Goal: Find specific page/section: Find specific page/section

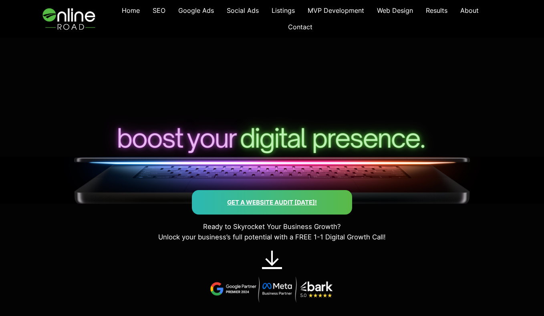
click at [243, 202] on link "Get a Website AUdit [DATE]!" at bounding box center [272, 202] width 90 height 8
click at [121, 15] on link "Home" at bounding box center [130, 10] width 31 height 16
